Goal: Task Accomplishment & Management: Complete application form

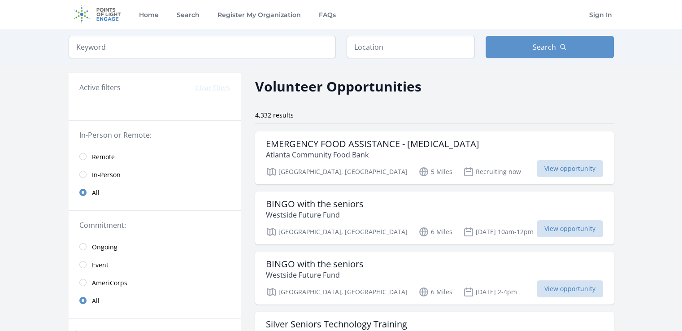
click at [87, 154] on link "Remote" at bounding box center [155, 156] width 172 height 18
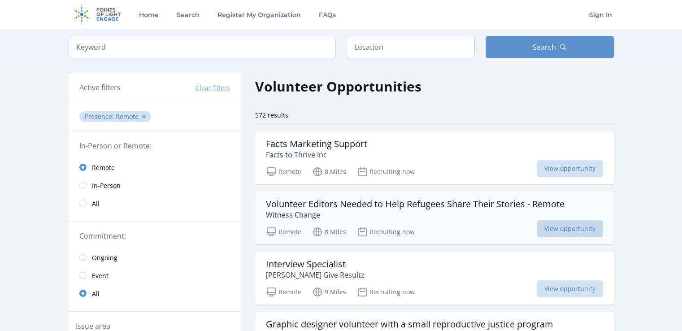
click at [568, 227] on span "View opportunity" at bounding box center [569, 228] width 66 height 17
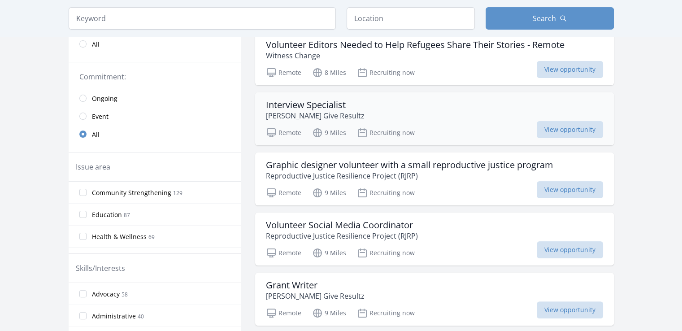
scroll to position [179, 0]
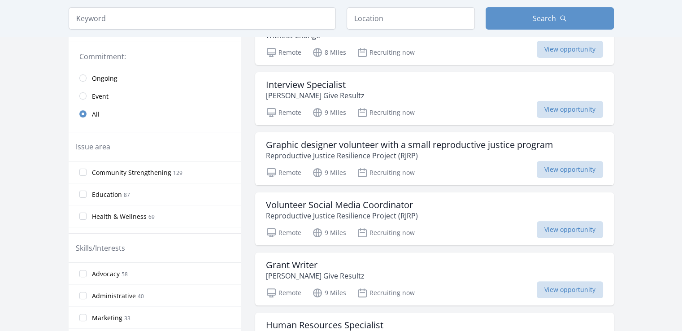
click at [129, 216] on span "Health & Wellness" at bounding box center [119, 216] width 55 height 9
click at [86, 216] on input "Health & Wellness 69" at bounding box center [82, 215] width 7 height 7
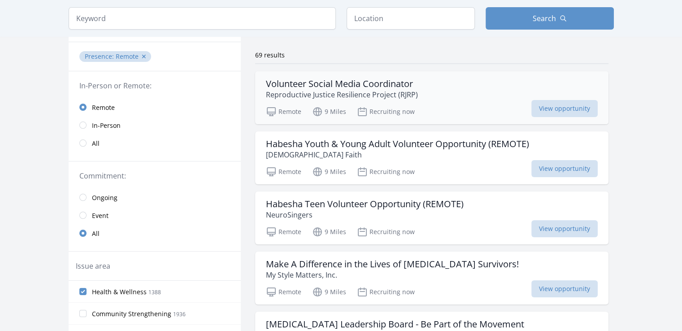
scroll to position [45, 0]
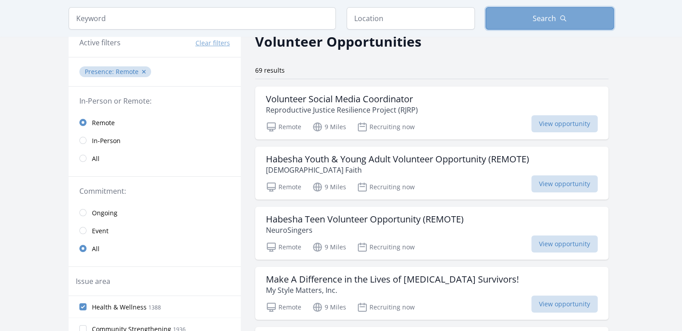
click at [512, 18] on button "Search" at bounding box center [549, 18] width 128 height 22
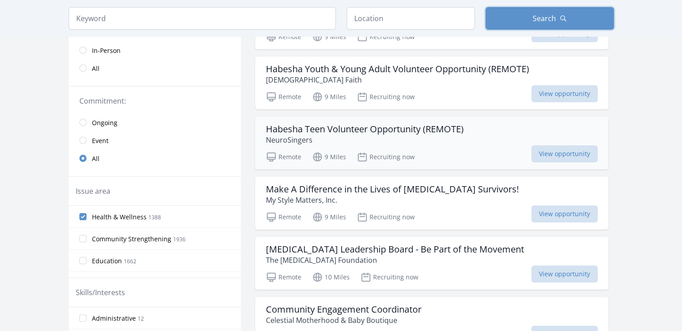
scroll to position [179, 0]
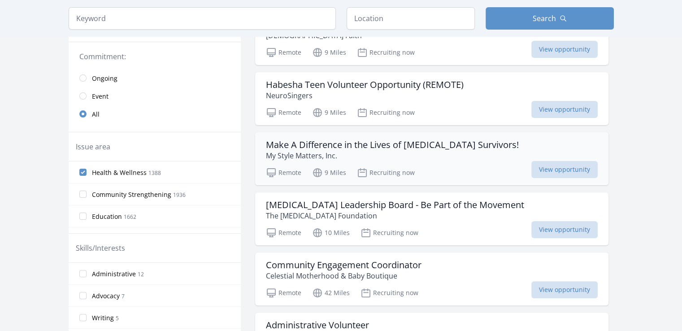
click at [356, 146] on h3 "Make A Difference in the Lives of Breast Cancer Survivors!" at bounding box center [392, 144] width 253 height 11
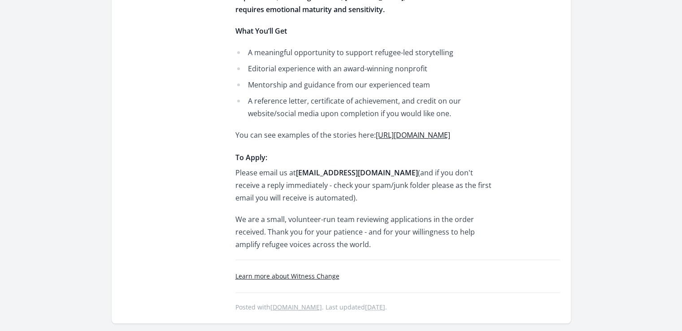
scroll to position [448, 0]
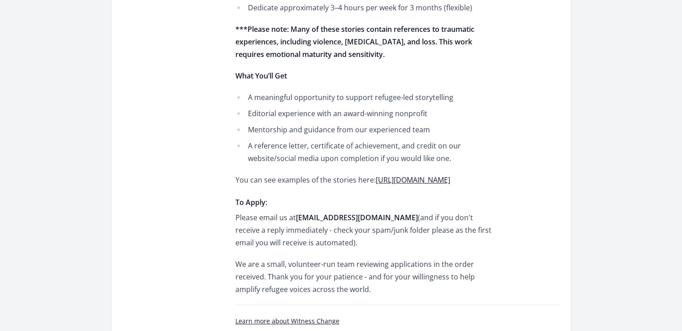
click at [447, 175] on link "https://1000dreamsproject.com" at bounding box center [413, 180] width 74 height 10
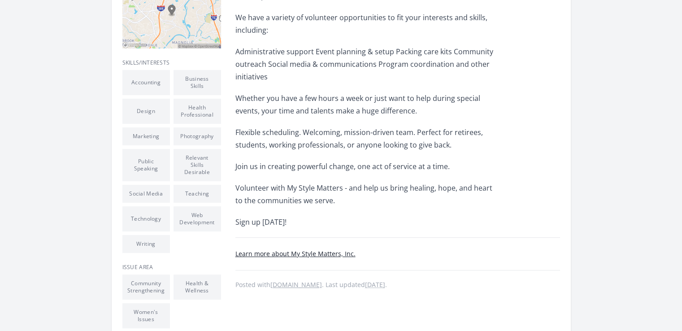
scroll to position [314, 0]
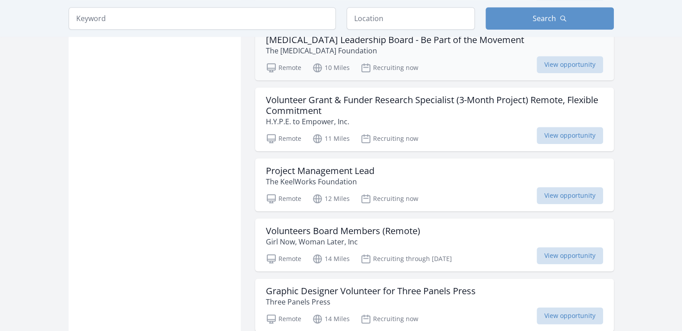
scroll to position [1006, 0]
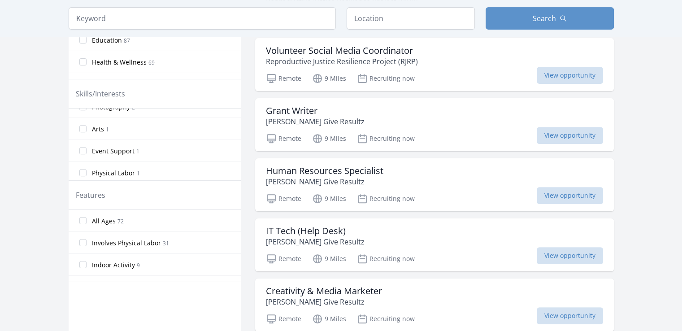
scroll to position [606, 0]
click at [84, 147] on input "Event Support 1" at bounding box center [82, 150] width 7 height 7
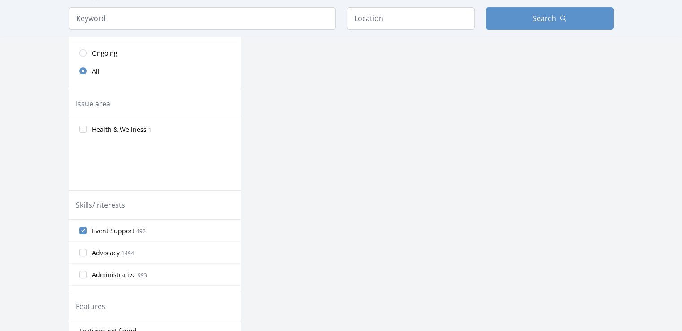
scroll to position [226, 0]
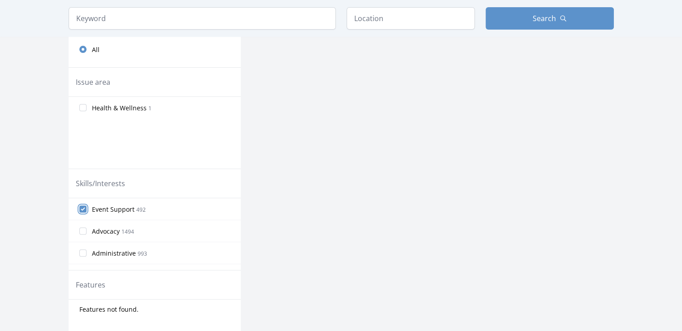
click at [85, 209] on input "Event Support 492" at bounding box center [82, 208] width 7 height 7
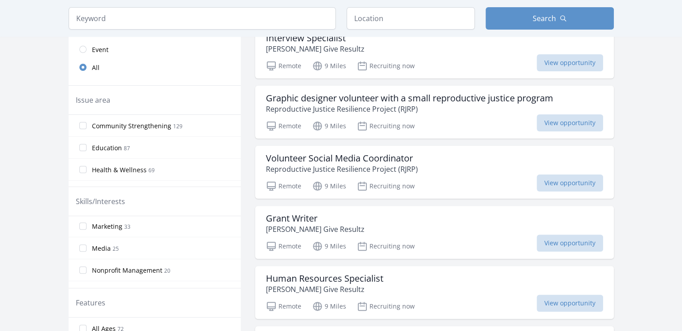
scroll to position [90, 0]
click at [82, 246] on input "Caregiving 19" at bounding box center [82, 246] width 7 height 7
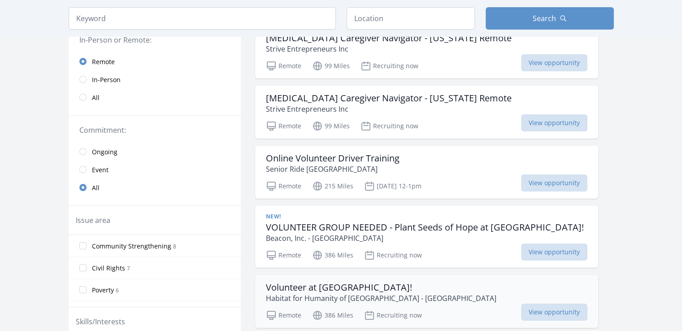
scroll to position [91, 0]
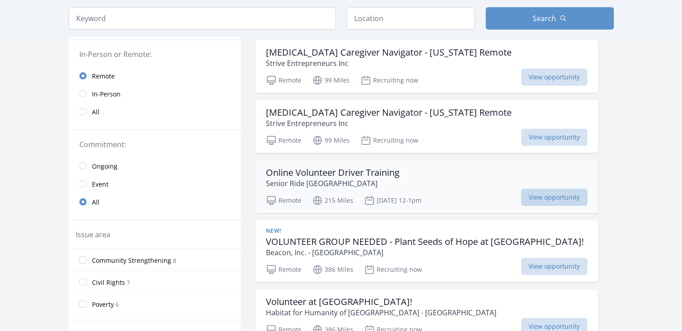
click at [551, 198] on span "View opportunity" at bounding box center [554, 197] width 66 height 17
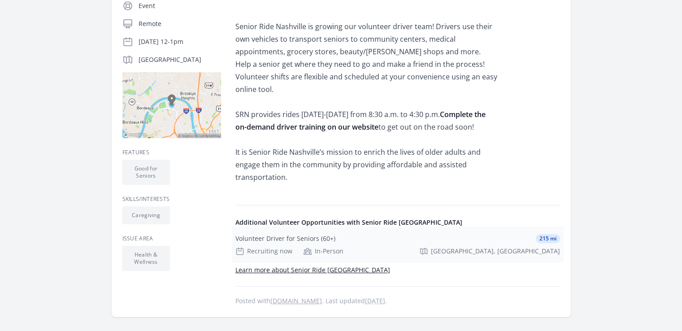
scroll to position [224, 0]
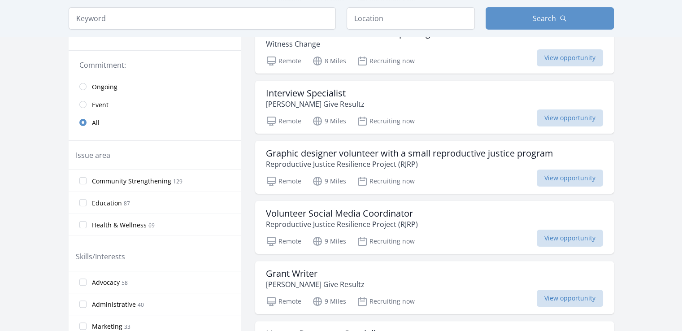
scroll to position [181, 0]
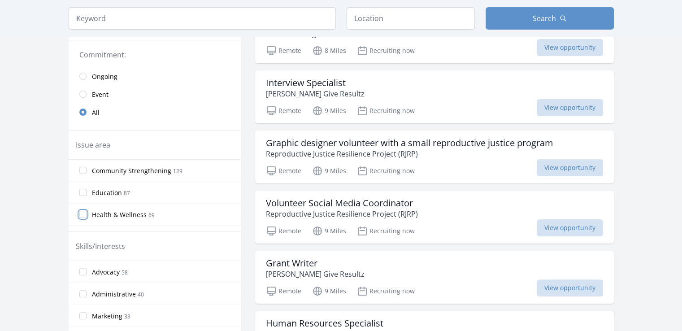
click at [82, 211] on input "Health & Wellness 69" at bounding box center [82, 214] width 7 height 7
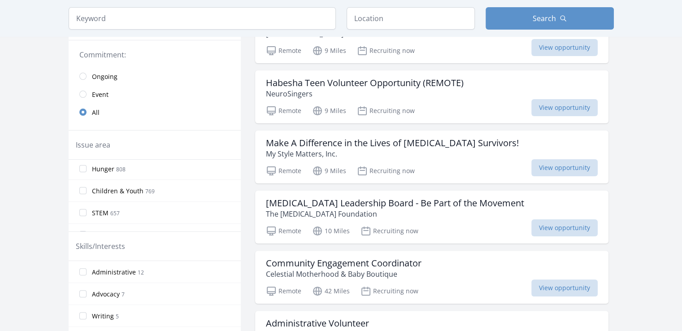
scroll to position [45, 0]
click at [82, 210] on input "Hunger 808" at bounding box center [82, 213] width 7 height 7
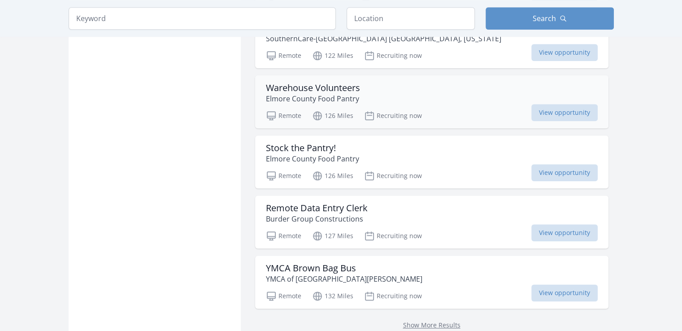
scroll to position [1033, 0]
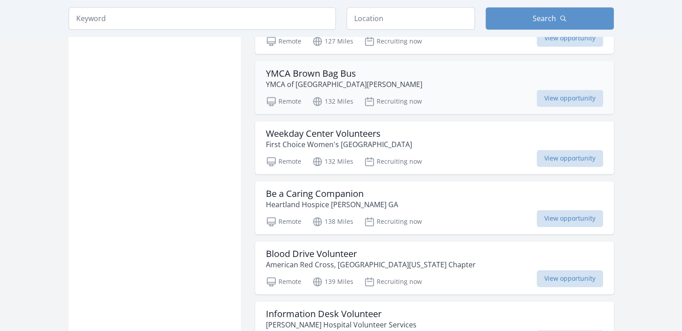
scroll to position [1212, 0]
click at [557, 213] on span "View opportunity" at bounding box center [569, 217] width 66 height 17
